Goal: Task Accomplishment & Management: Complete application form

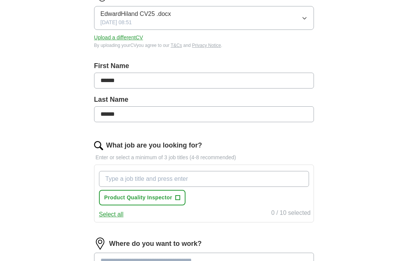
scroll to position [136, 0]
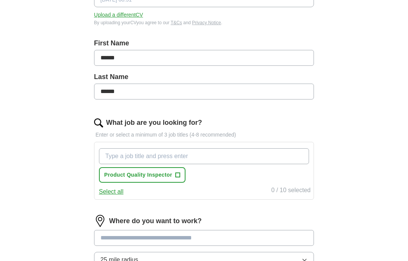
click at [131, 161] on input "What job are you looking for?" at bounding box center [204, 156] width 210 height 16
type input "Qa engineer"
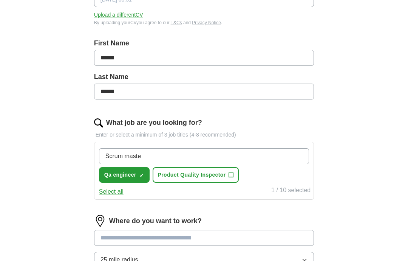
type input "Scrum master"
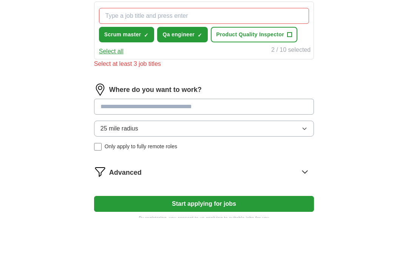
scroll to position [276, 0]
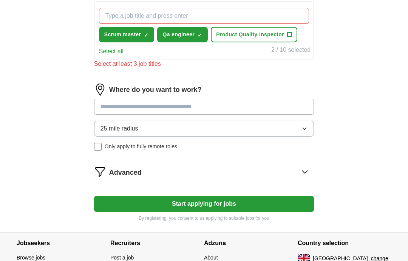
drag, startPoint x: 148, startPoint y: 149, endPoint x: 124, endPoint y: 137, distance: 27.4
click at [124, 137] on form "Select a CV EdwardHiland CV25 .docx [DATE] 08:51 Upload a different CV By uploa…" at bounding box center [204, 24] width 220 height 395
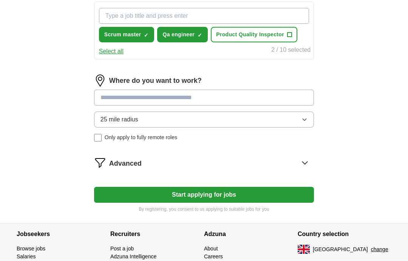
click at [131, 16] on input "What job are you looking for?" at bounding box center [204, 16] width 210 height 16
type input "Software tester"
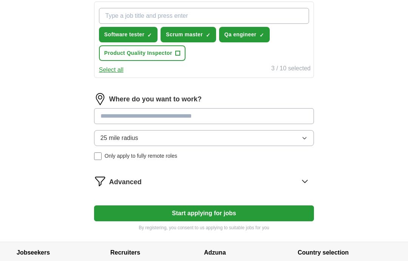
click at [176, 210] on button "Start applying for jobs" at bounding box center [204, 213] width 220 height 16
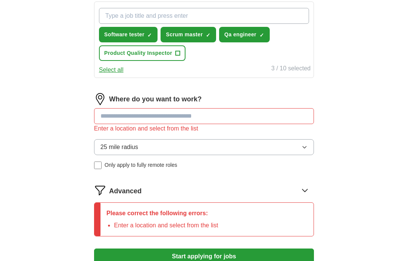
click at [135, 116] on input at bounding box center [204, 116] width 220 height 16
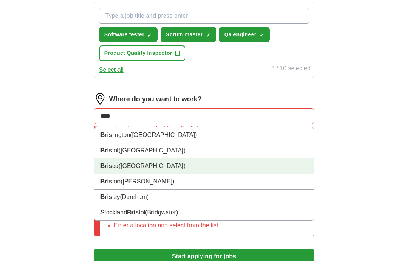
type input "*****"
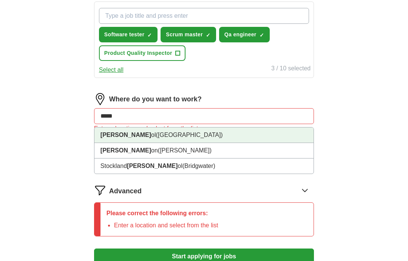
click at [156, 134] on span "([GEOGRAPHIC_DATA])" at bounding box center [189, 134] width 67 height 6
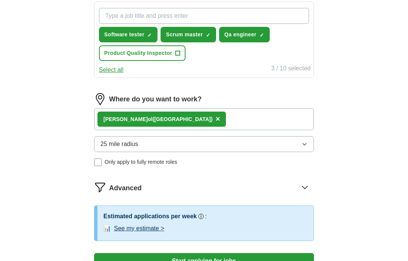
click at [140, 149] on button "25 mile radius" at bounding box center [204, 144] width 220 height 16
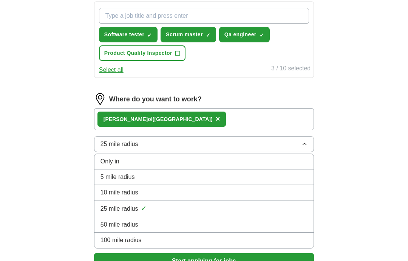
click at [136, 236] on span "100 mile radius" at bounding box center [120, 239] width 41 height 9
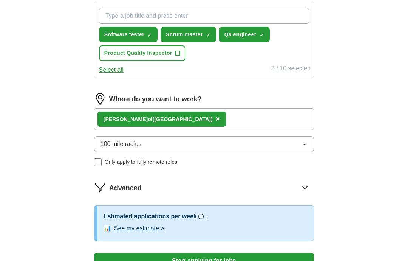
click at [312, 181] on div "Advanced" at bounding box center [211, 187] width 205 height 12
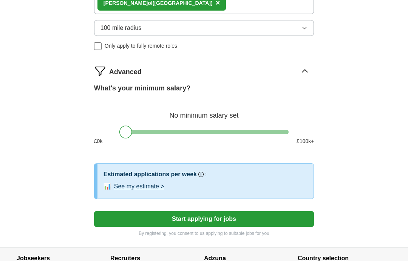
scroll to position [392, 0]
click at [187, 131] on div at bounding box center [203, 132] width 169 height 5
click at [178, 131] on div at bounding box center [203, 132] width 169 height 5
click at [172, 131] on div at bounding box center [177, 131] width 13 height 13
click at [171, 131] on div at bounding box center [203, 132] width 169 height 5
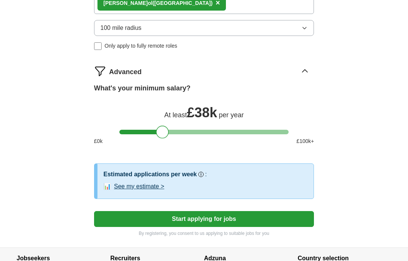
click at [162, 133] on div at bounding box center [203, 132] width 169 height 5
click at [146, 190] on button "See my estimate >" at bounding box center [139, 186] width 50 height 9
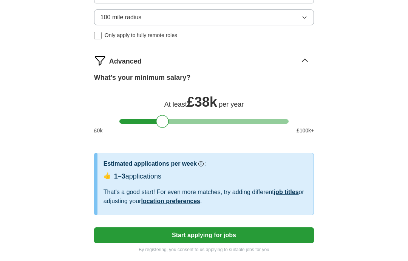
scroll to position [403, 0]
click at [165, 120] on div at bounding box center [162, 121] width 13 height 13
click at [167, 120] on div at bounding box center [162, 121] width 13 height 13
click at [170, 121] on div at bounding box center [203, 121] width 169 height 5
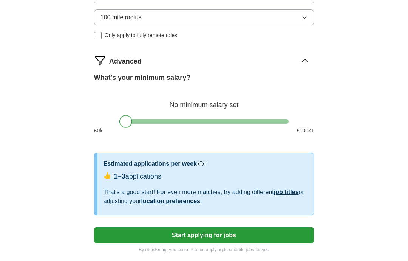
click at [122, 121] on div at bounding box center [203, 121] width 169 height 5
click at [169, 123] on div at bounding box center [203, 121] width 169 height 5
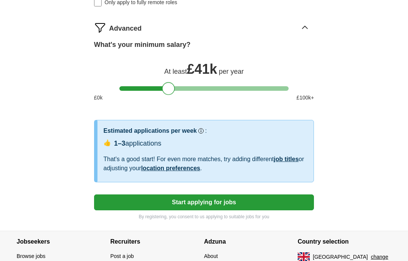
scroll to position [448, 0]
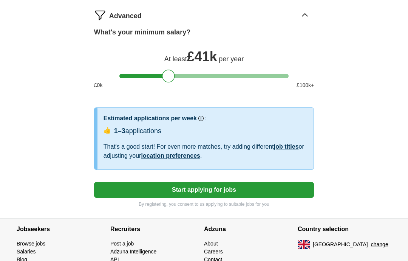
click at [154, 186] on button "Start applying for jobs" at bounding box center [204, 190] width 220 height 16
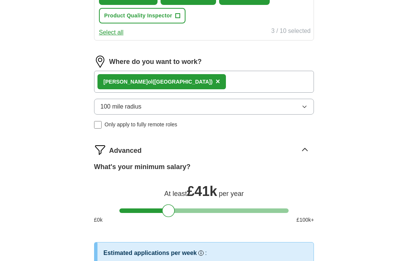
select select "**"
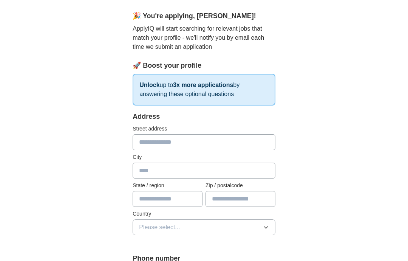
scroll to position [0, 0]
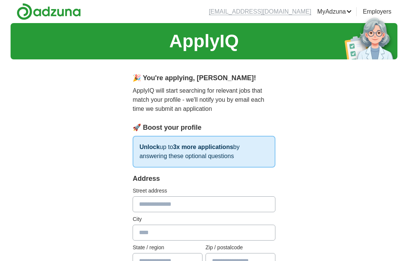
click at [215, 155] on p "Unlock up to 3x more applications by answering these optional questions" at bounding box center [204, 152] width 143 height 32
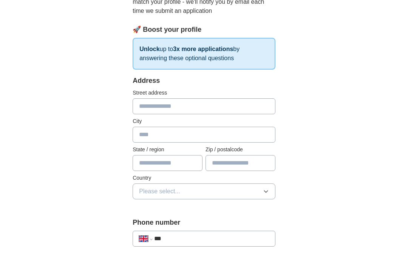
scroll to position [98, 0]
click at [166, 106] on input "text" at bounding box center [204, 106] width 143 height 16
type input "**********"
type input "*******"
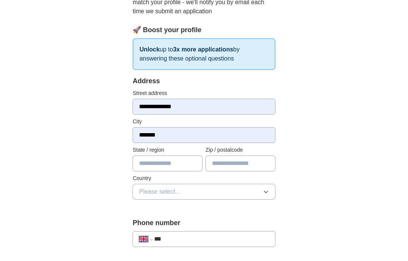
type input "*******"
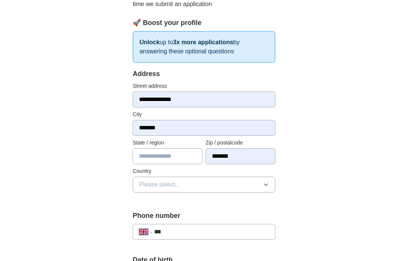
scroll to position [105, 0]
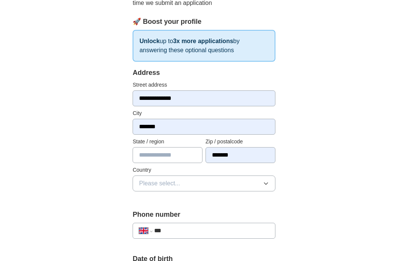
click at [138, 182] on button "Please select..." at bounding box center [204, 184] width 143 height 16
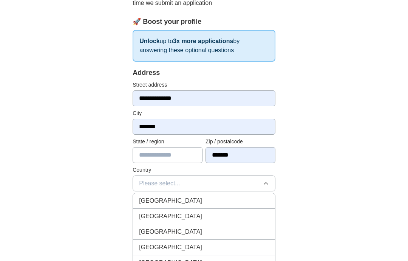
click at [148, 199] on span "[GEOGRAPHIC_DATA]" at bounding box center [170, 200] width 63 height 9
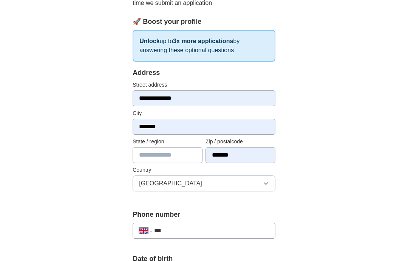
click at [181, 230] on input "***" at bounding box center [211, 230] width 115 height 9
type input "**********"
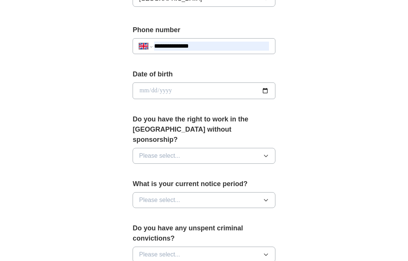
scroll to position [286, 0]
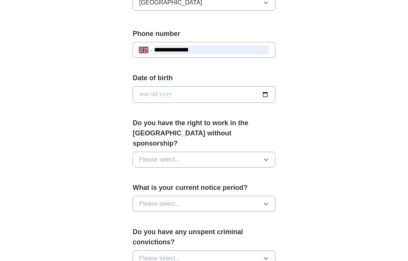
click at [160, 155] on span "Please select..." at bounding box center [159, 159] width 41 height 9
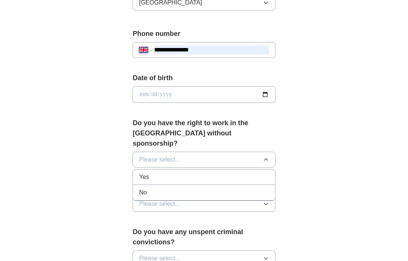
click at [146, 172] on span "Yes" at bounding box center [144, 176] width 10 height 9
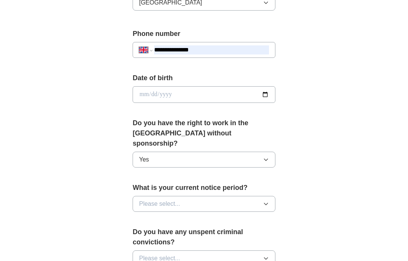
click at [145, 196] on button "Please select..." at bounding box center [204, 204] width 143 height 16
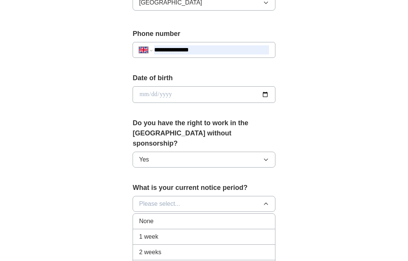
click at [144, 216] on span "None" at bounding box center [146, 220] width 14 height 9
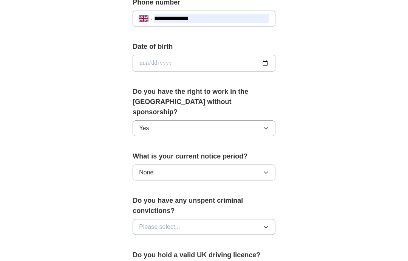
scroll to position [328, 0]
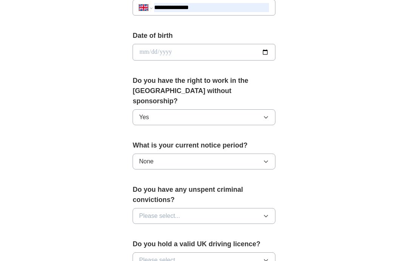
click at [140, 211] on span "Please select..." at bounding box center [159, 215] width 41 height 9
click at [139, 244] on span "No" at bounding box center [143, 248] width 8 height 9
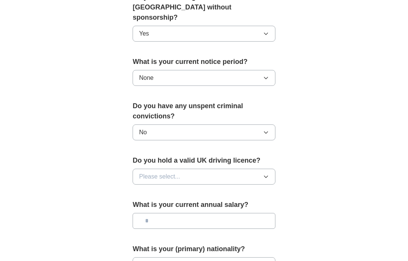
scroll to position [412, 0]
click at [162, 172] on span "Please select..." at bounding box center [159, 176] width 41 height 9
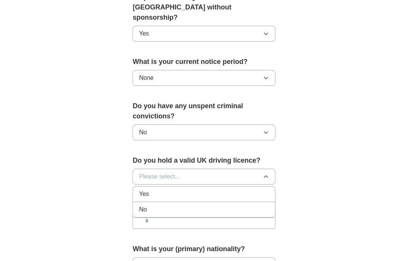
click at [158, 189] on div "Yes" at bounding box center [204, 193] width 130 height 9
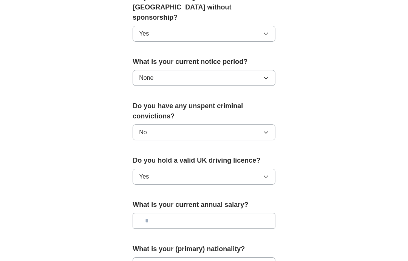
click at [157, 213] on input "text" at bounding box center [204, 221] width 143 height 16
type input "*******"
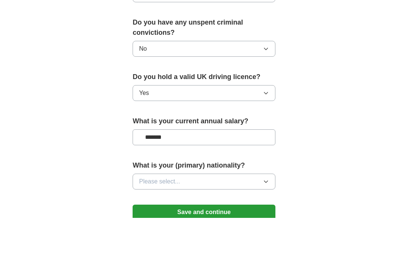
scroll to position [453, 0]
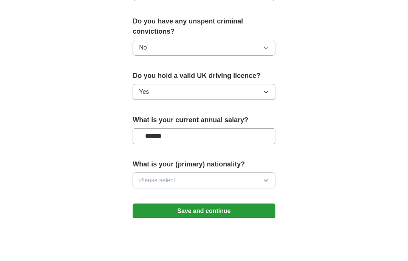
click at [151, 215] on button "Please select..." at bounding box center [204, 223] width 143 height 16
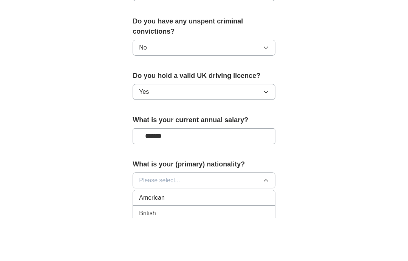
scroll to position [496, 0]
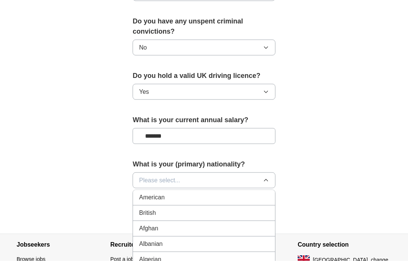
click at [148, 205] on li "British" at bounding box center [204, 212] width 142 height 15
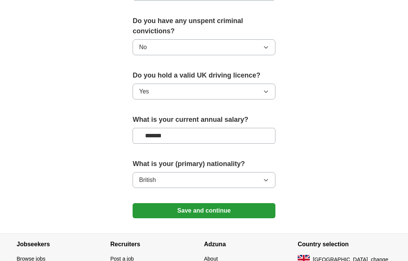
scroll to position [497, 0]
click at [153, 203] on button "Save and continue" at bounding box center [204, 210] width 143 height 15
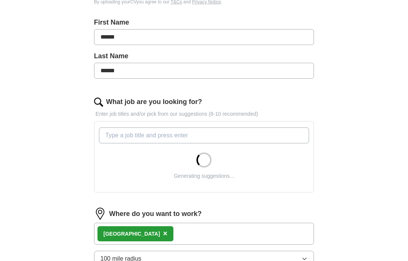
scroll to position [157, 0]
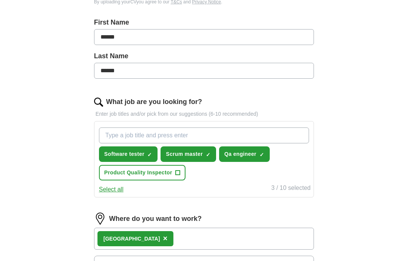
click at [148, 135] on input "What job are you looking for?" at bounding box center [204, 135] width 210 height 16
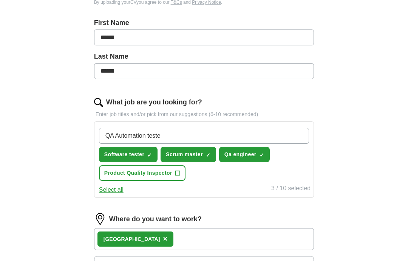
type input "QA Automation tester"
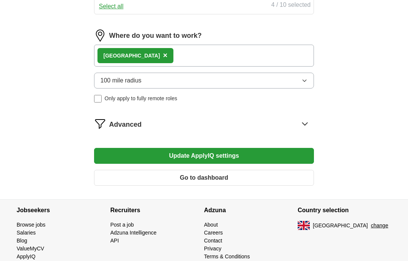
scroll to position [335, 0]
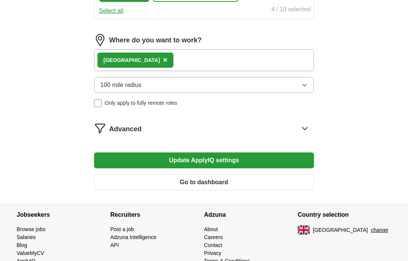
click at [151, 163] on button "Update ApplyIQ settings" at bounding box center [204, 160] width 220 height 16
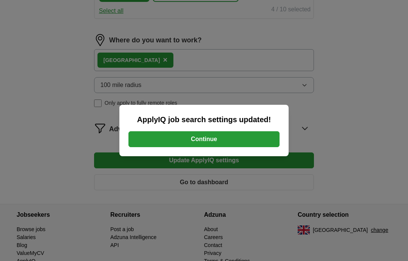
click at [150, 138] on button "Continue" at bounding box center [203, 139] width 151 height 16
